Goal: Obtain resource: Obtain resource

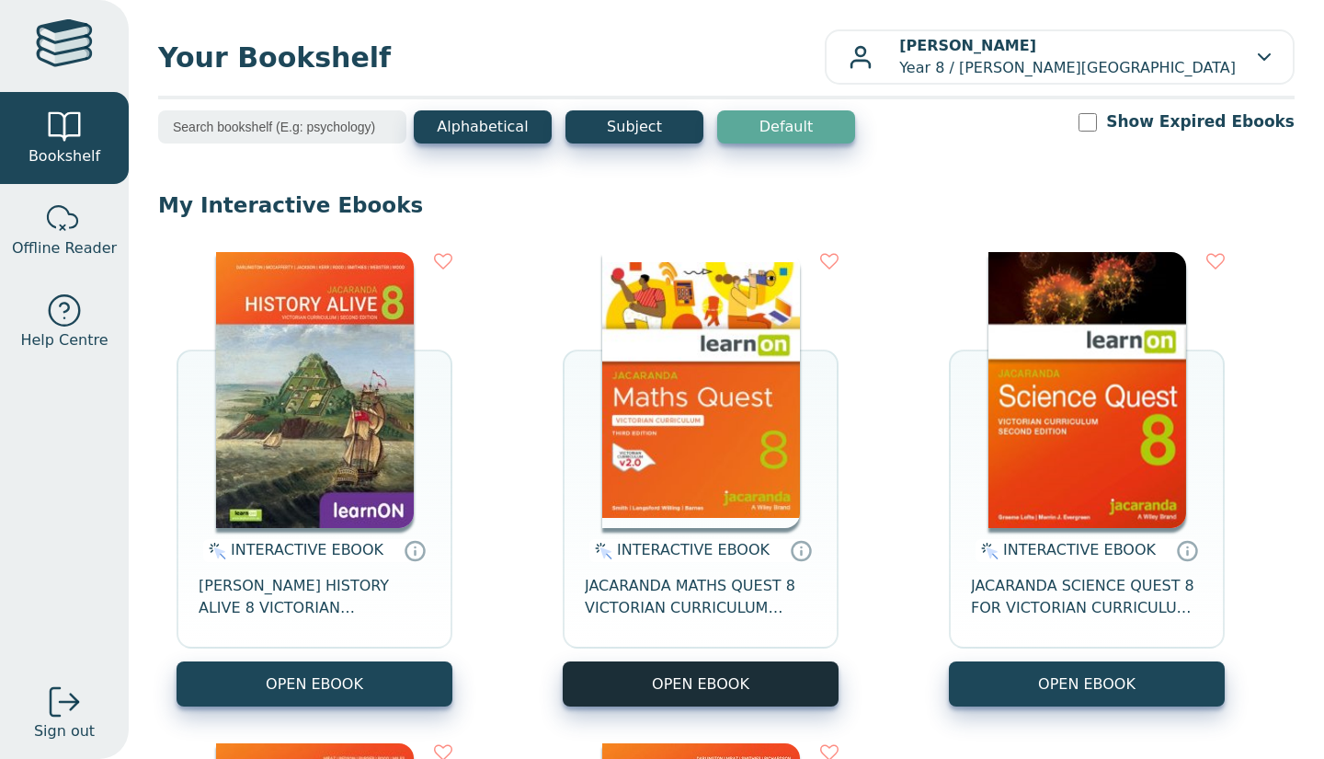
click at [597, 676] on button "OPEN EBOOK" at bounding box center [701, 683] width 276 height 45
click at [376, 657] on div "INTERACTIVE EBOOK JACARANDA HISTORY ALIVE 8 VICTORIAN CURRICULUM LEARNON EBOOK …" at bounding box center [315, 594] width 276 height 133
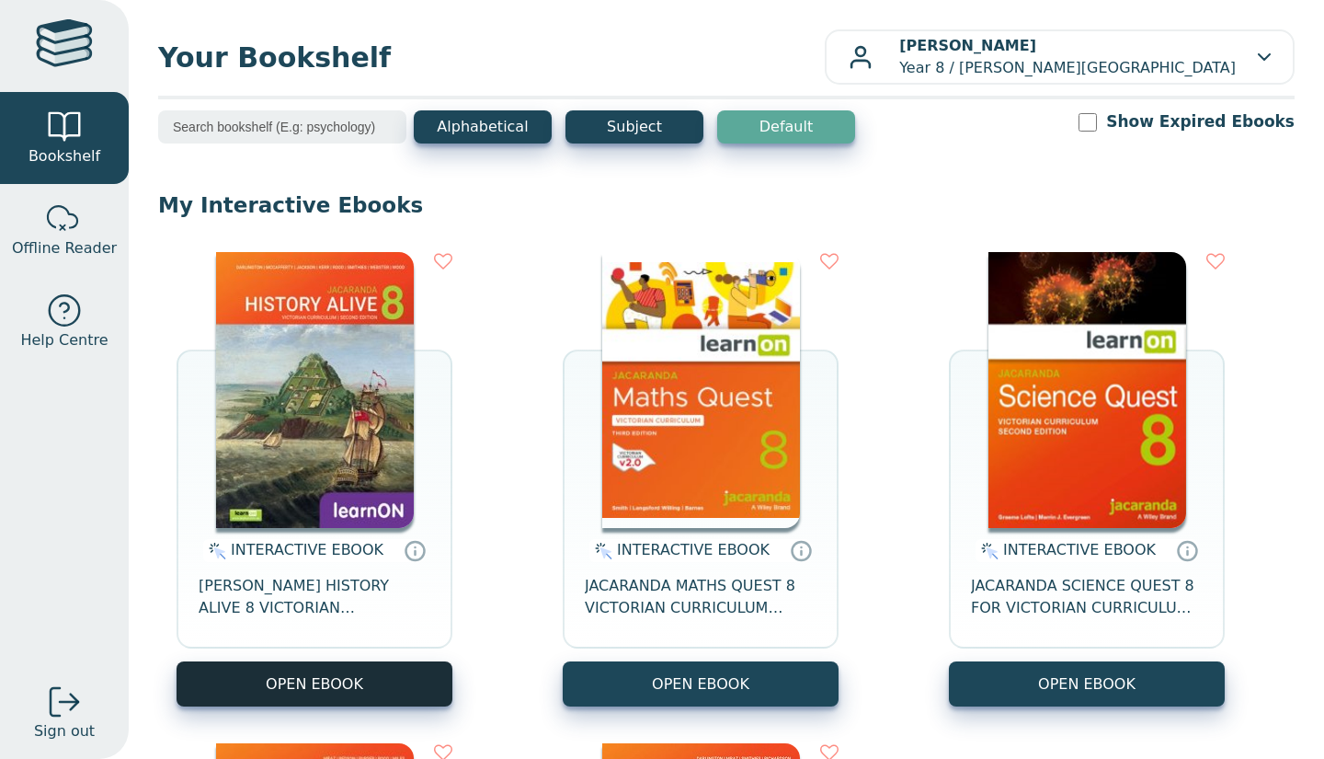
click at [365, 671] on button "OPEN EBOOK" at bounding box center [315, 683] width 276 height 45
